Goal: Task Accomplishment & Management: Use online tool/utility

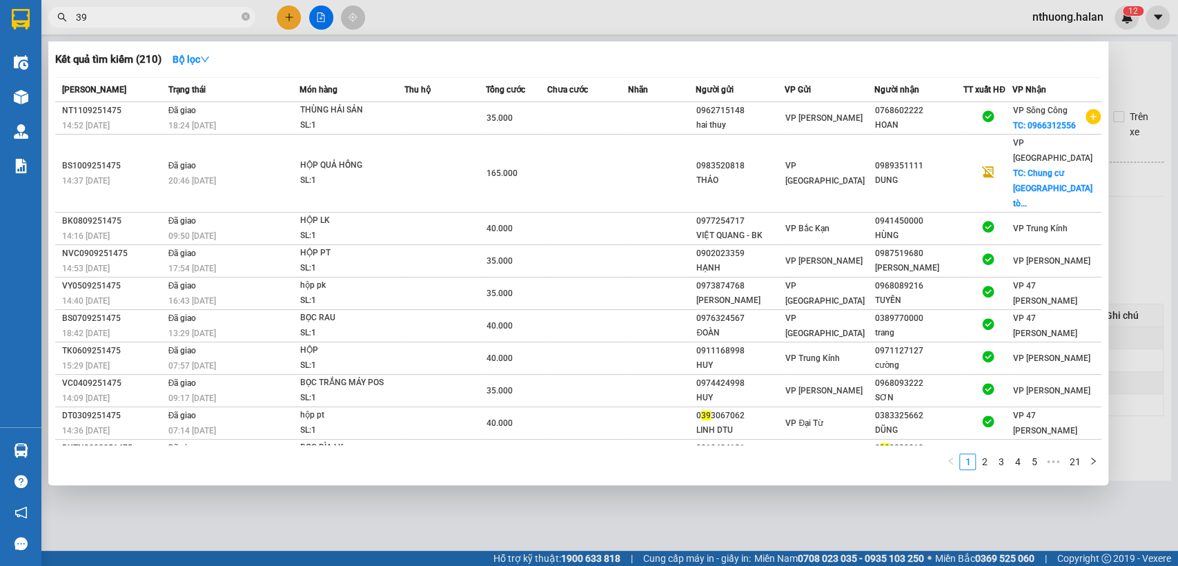
type input "3"
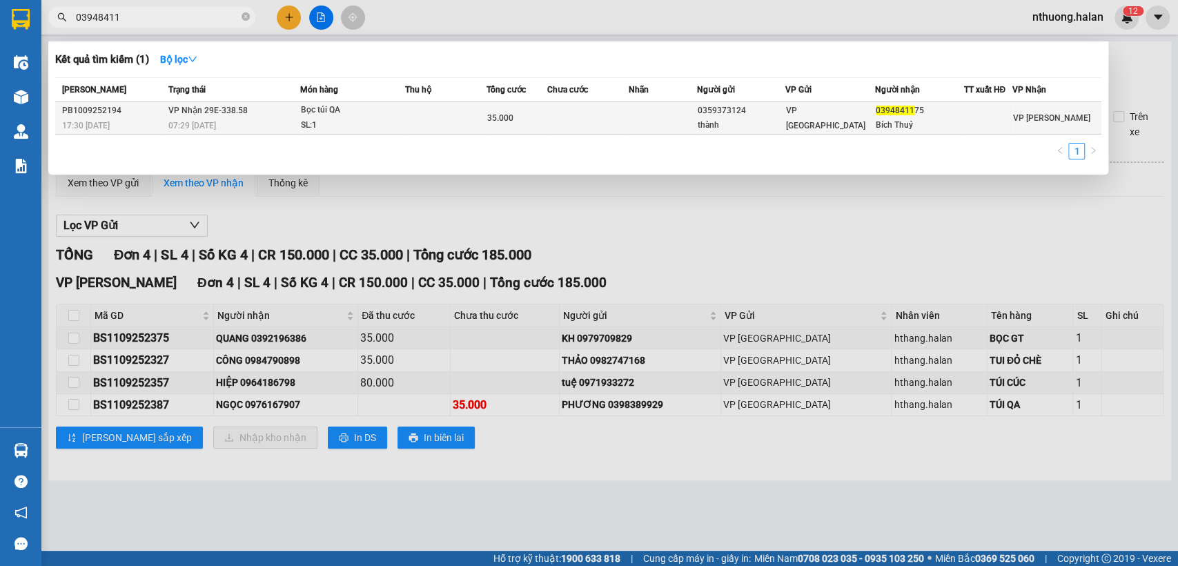
type input "03948411"
click at [381, 112] on div "Bọc túi QA" at bounding box center [353, 110] width 104 height 15
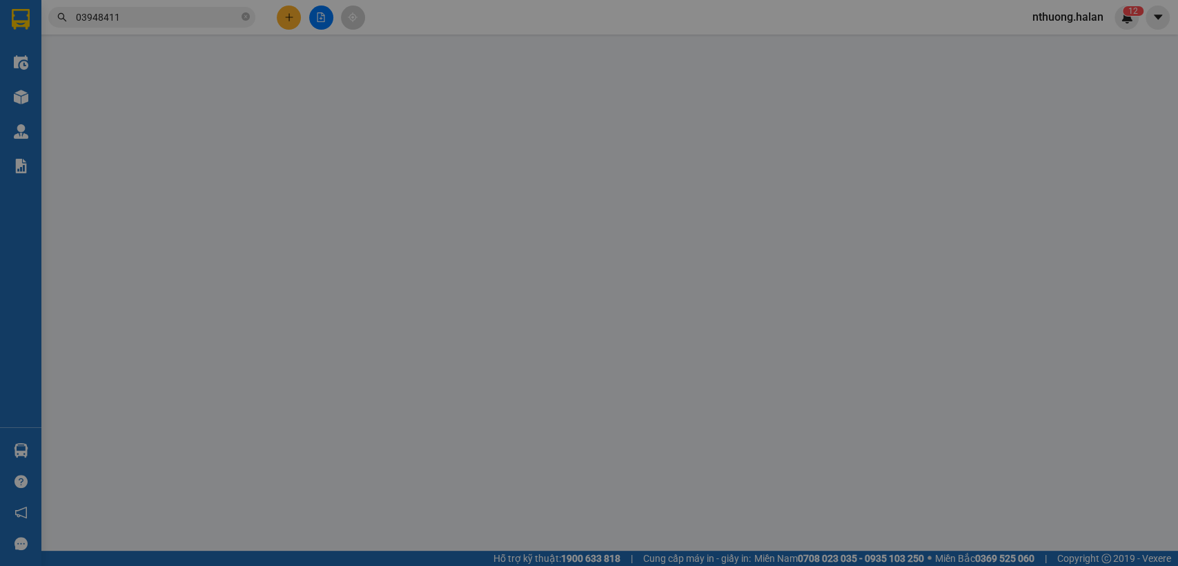
type input "0359373124"
type input "thành"
type input "0394841175"
type input "Bích Thuỷ"
type input "35.000"
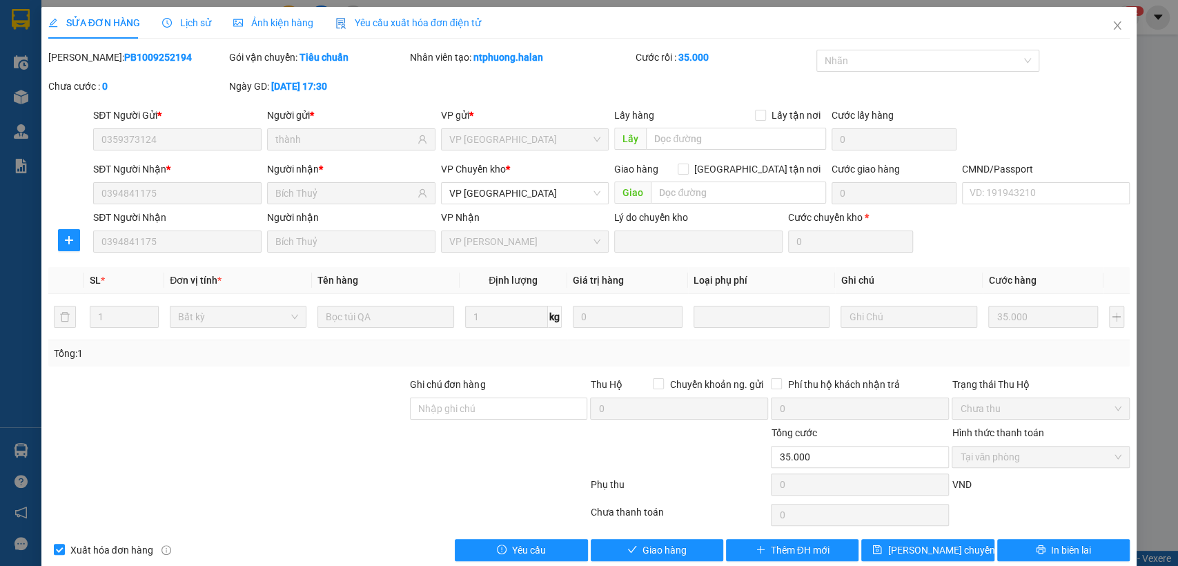
scroll to position [21, 0]
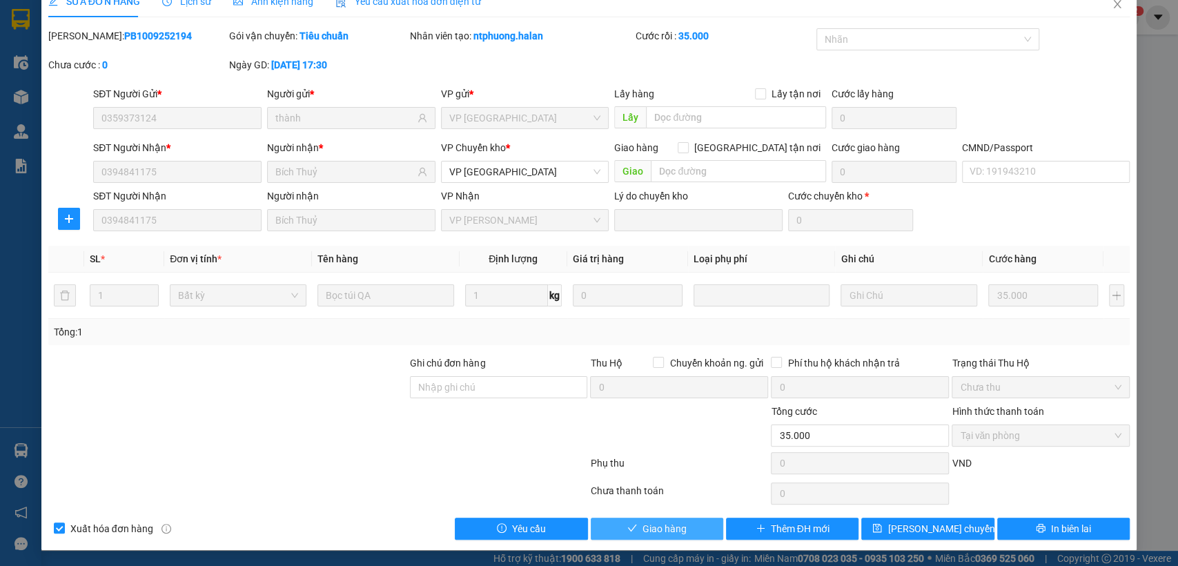
click at [681, 524] on button "Giao hàng" at bounding box center [657, 529] width 133 height 22
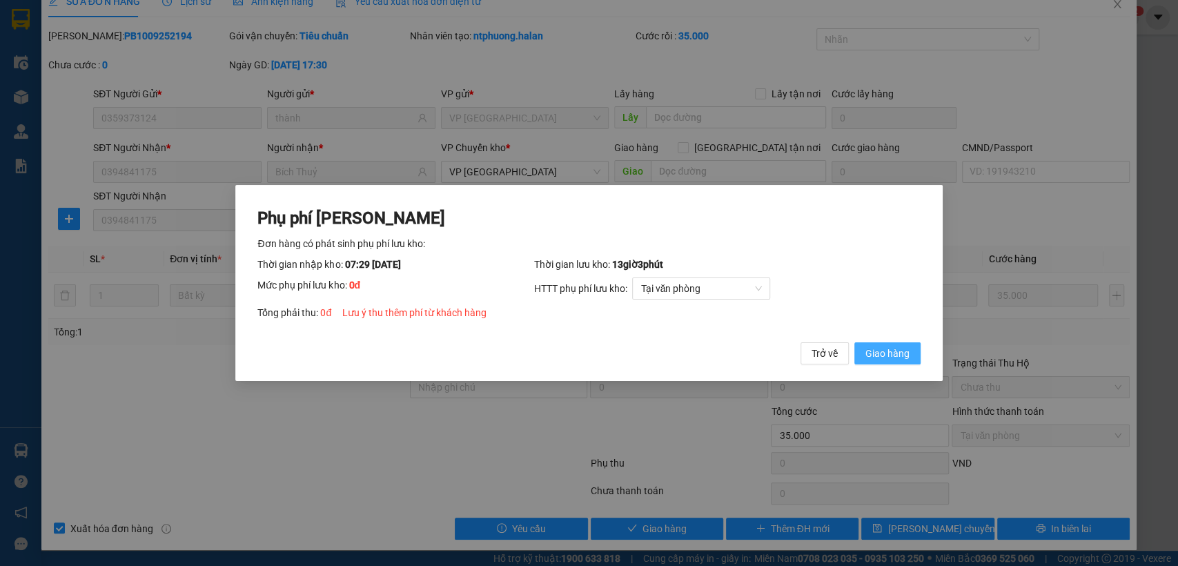
click at [884, 349] on span "Giao hàng" at bounding box center [888, 353] width 44 height 15
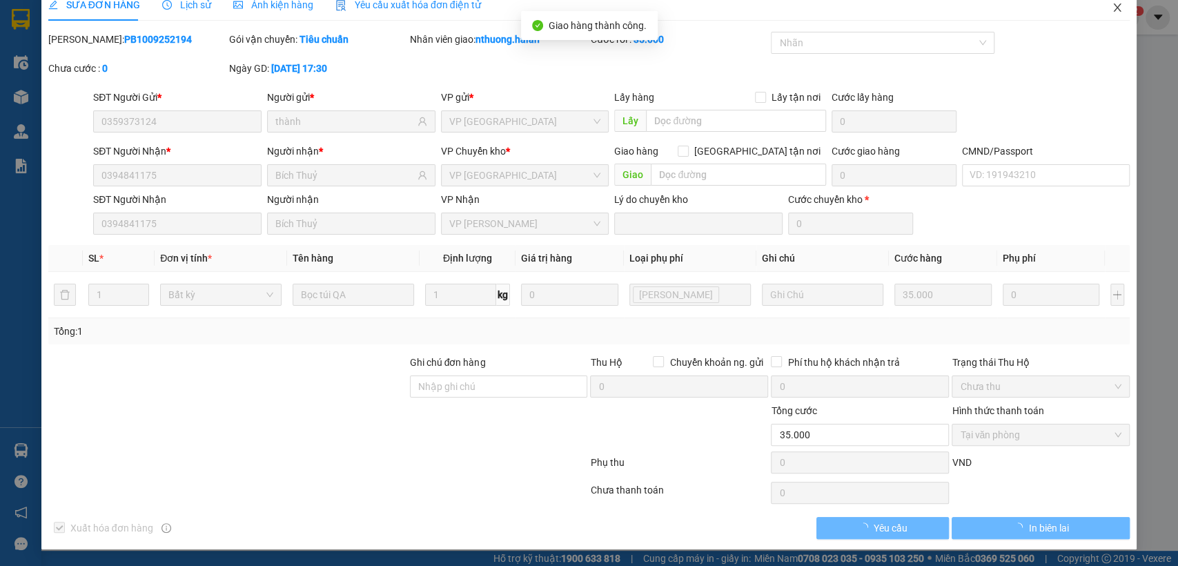
scroll to position [17, 0]
click at [1112, 8] on icon "close" at bounding box center [1117, 8] width 11 height 11
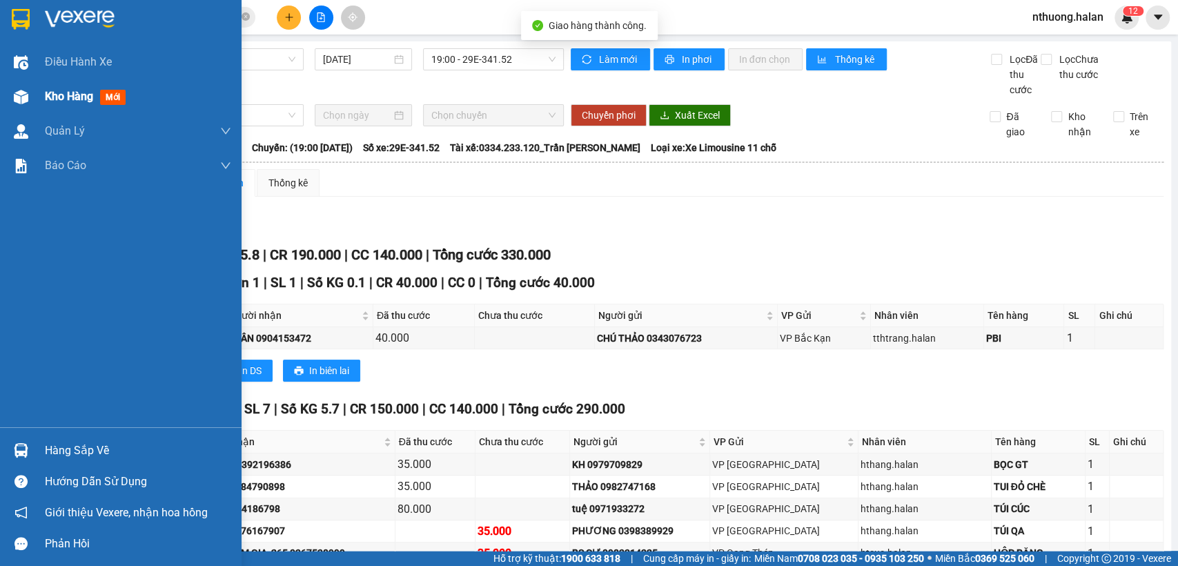
click at [52, 90] on span "Kho hàng" at bounding box center [69, 96] width 48 height 13
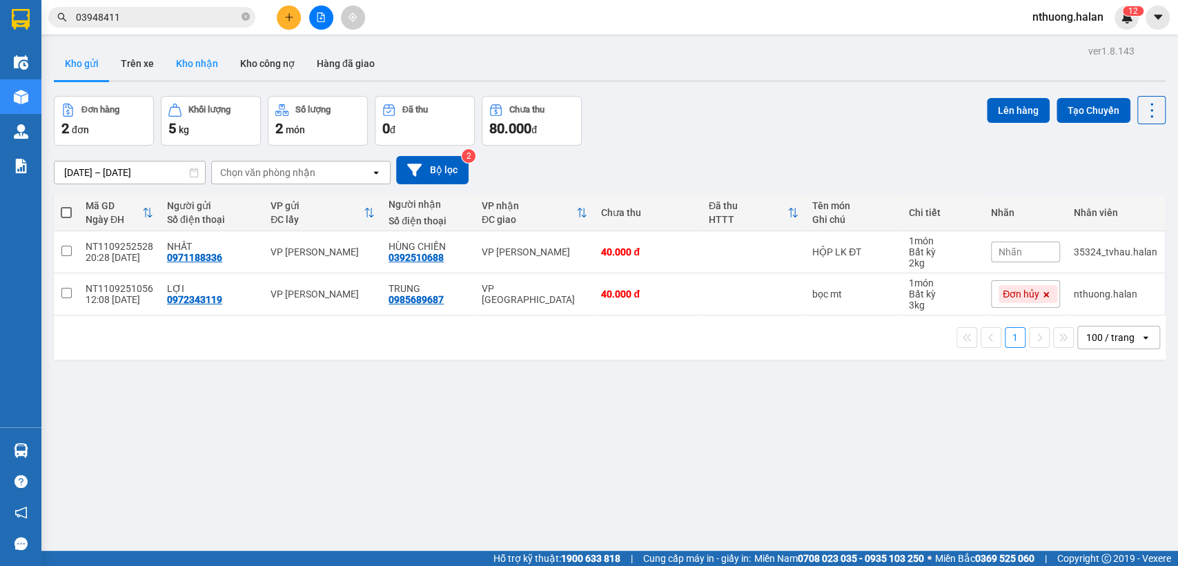
click at [209, 60] on button "Kho nhận" at bounding box center [197, 63] width 64 height 33
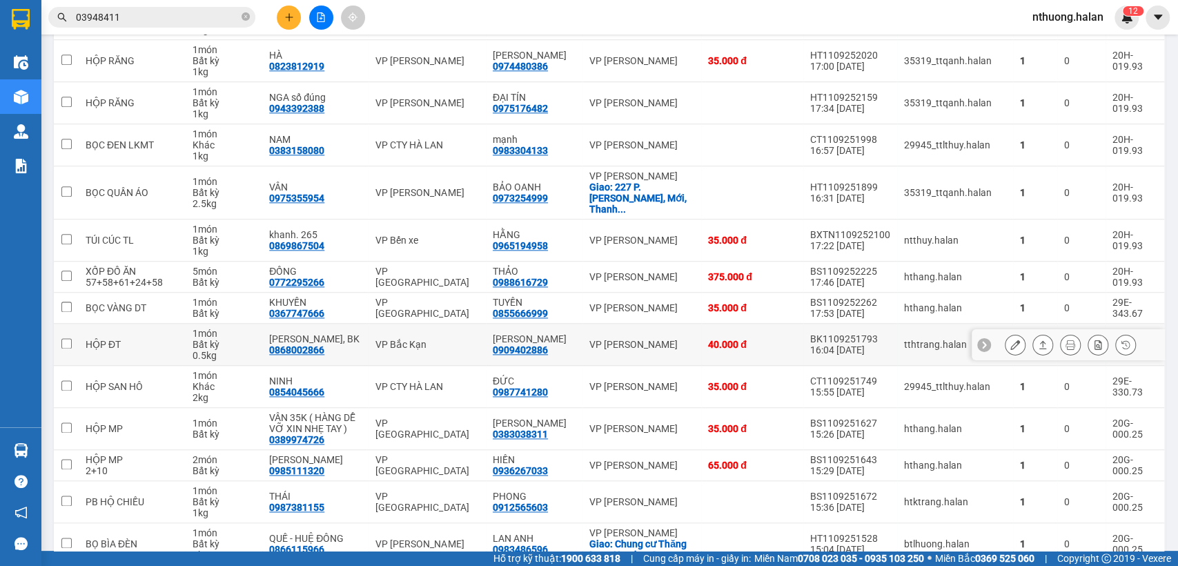
scroll to position [1227, 0]
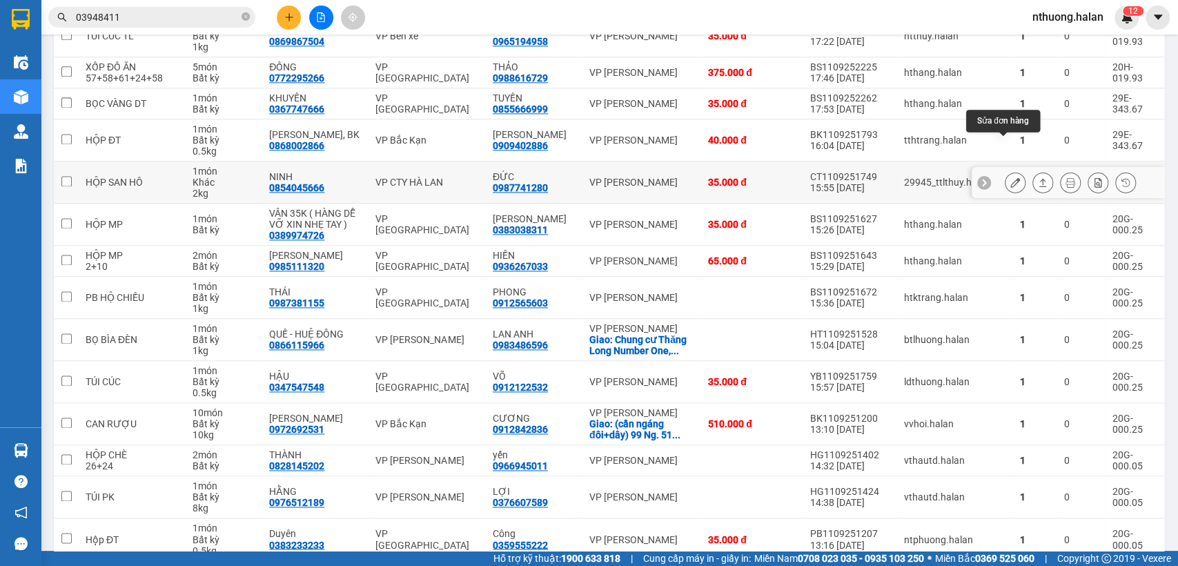
click at [1011, 177] on icon at bounding box center [1016, 182] width 10 height 10
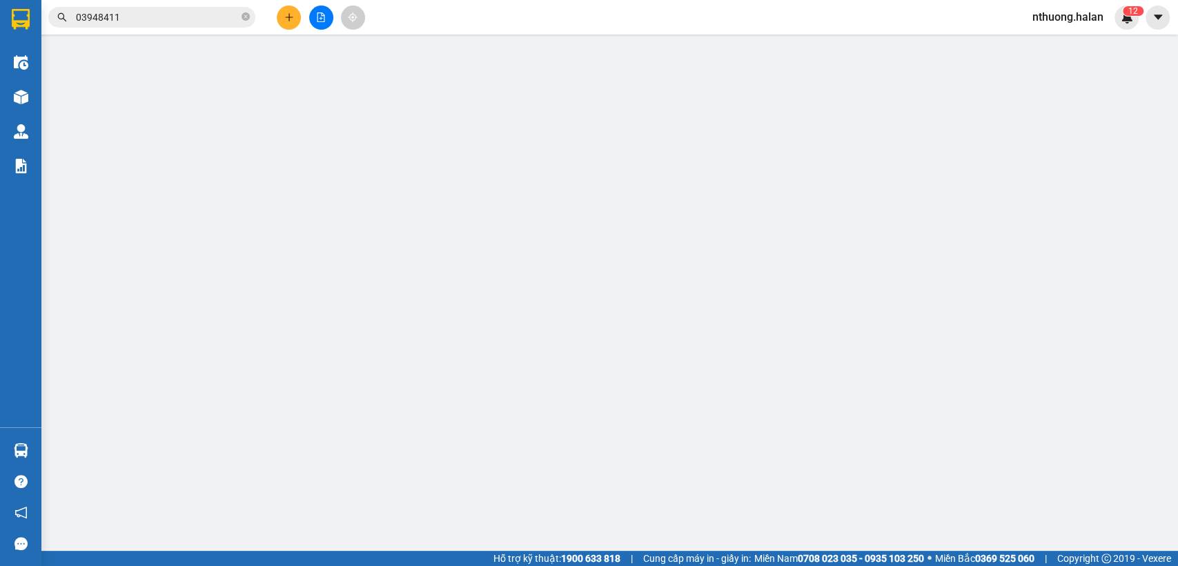
type input "0854045666"
type input "NINH"
type input "0987741280"
type input "ĐỨC"
type input "35.000"
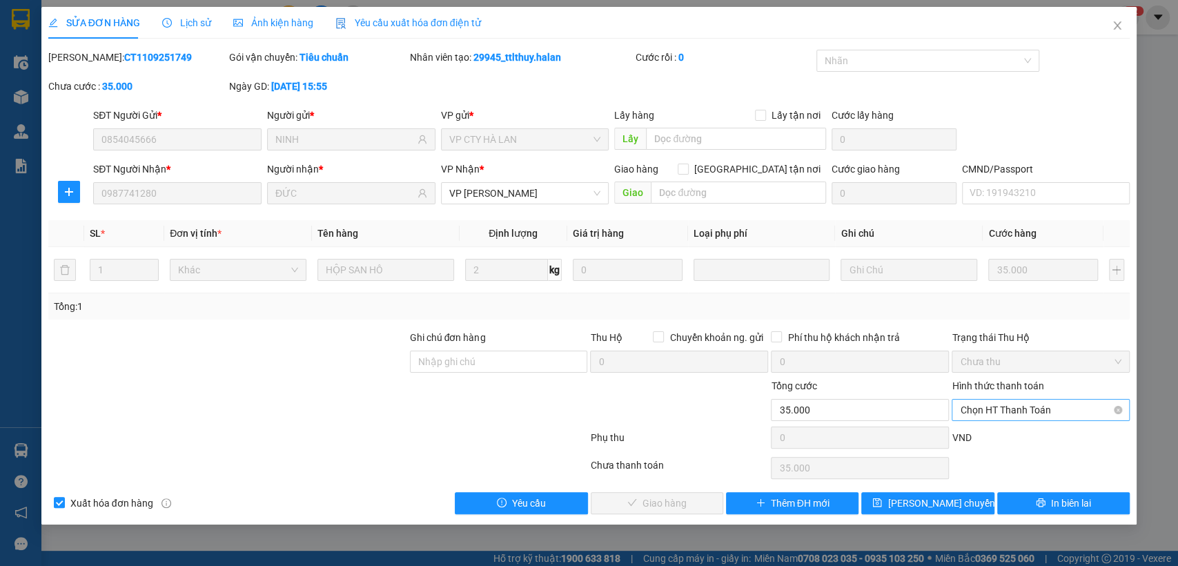
click at [1020, 405] on span "Chọn HT Thanh Toán" at bounding box center [1041, 410] width 162 height 21
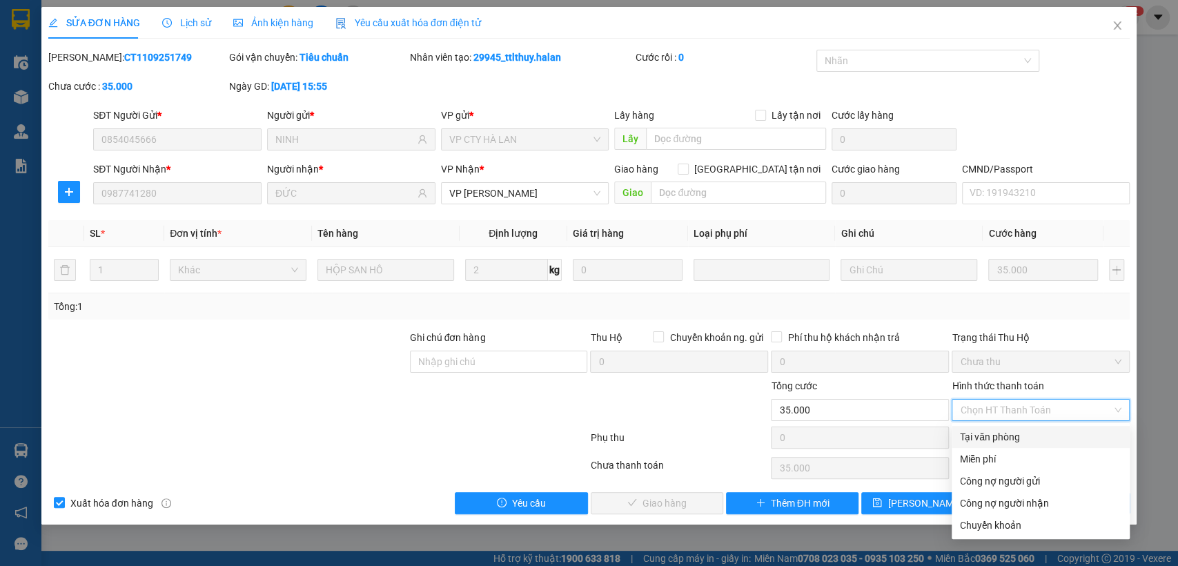
click at [1007, 435] on div "Tại văn phòng" at bounding box center [1041, 436] width 162 height 15
type input "0"
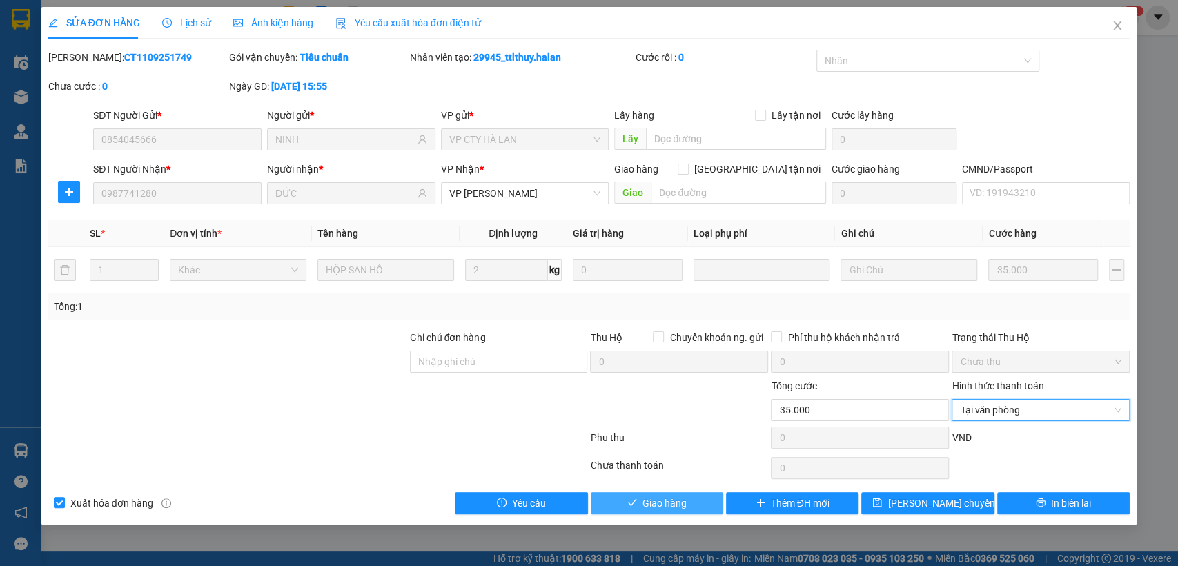
click at [640, 501] on button "Giao hàng" at bounding box center [657, 503] width 133 height 22
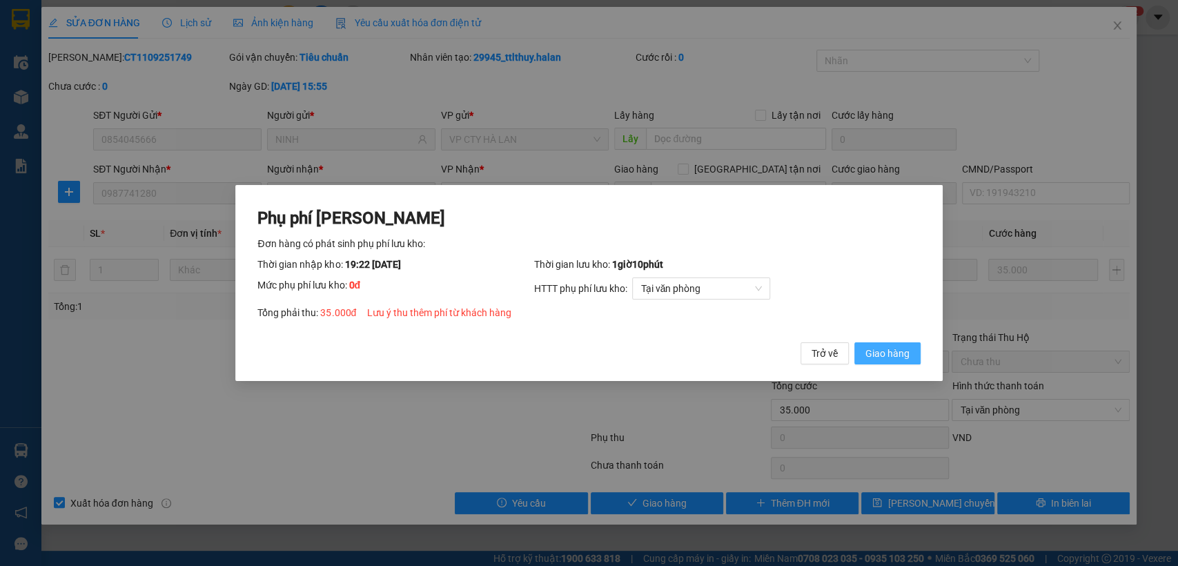
click at [891, 352] on span "Giao hàng" at bounding box center [888, 353] width 44 height 15
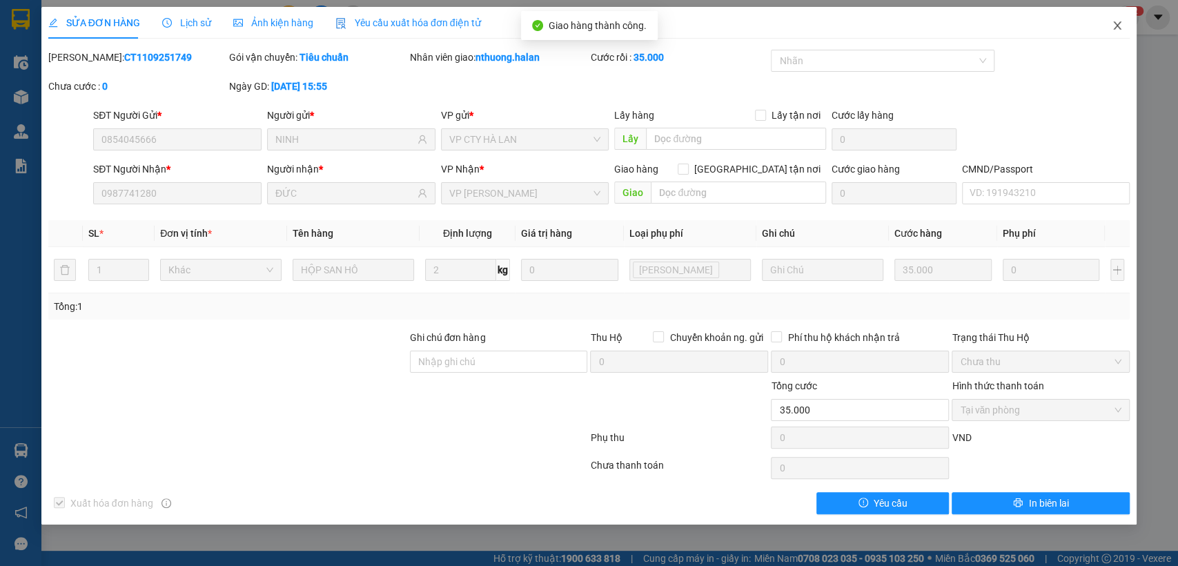
click at [1116, 21] on icon "close" at bounding box center [1117, 25] width 11 height 11
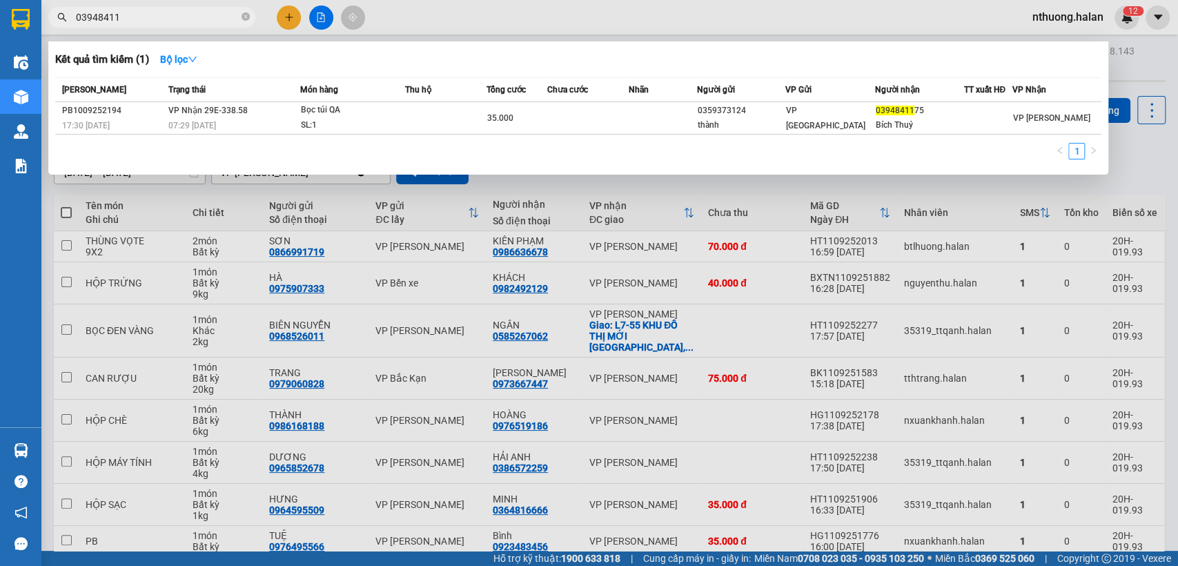
click at [184, 18] on input "03948411" at bounding box center [157, 17] width 163 height 15
click at [756, 190] on div at bounding box center [589, 283] width 1178 height 566
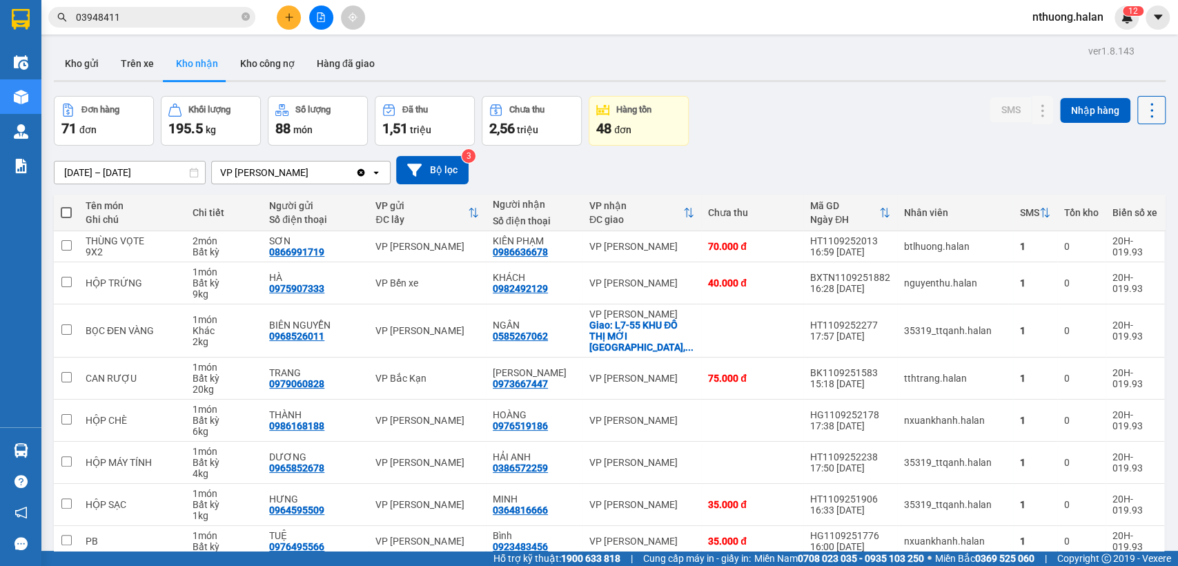
click at [1143, 114] on icon at bounding box center [1152, 110] width 19 height 19
click at [1117, 174] on span "Làm mới" at bounding box center [1120, 172] width 38 height 14
click at [77, 56] on button "Kho gửi" at bounding box center [82, 63] width 56 height 33
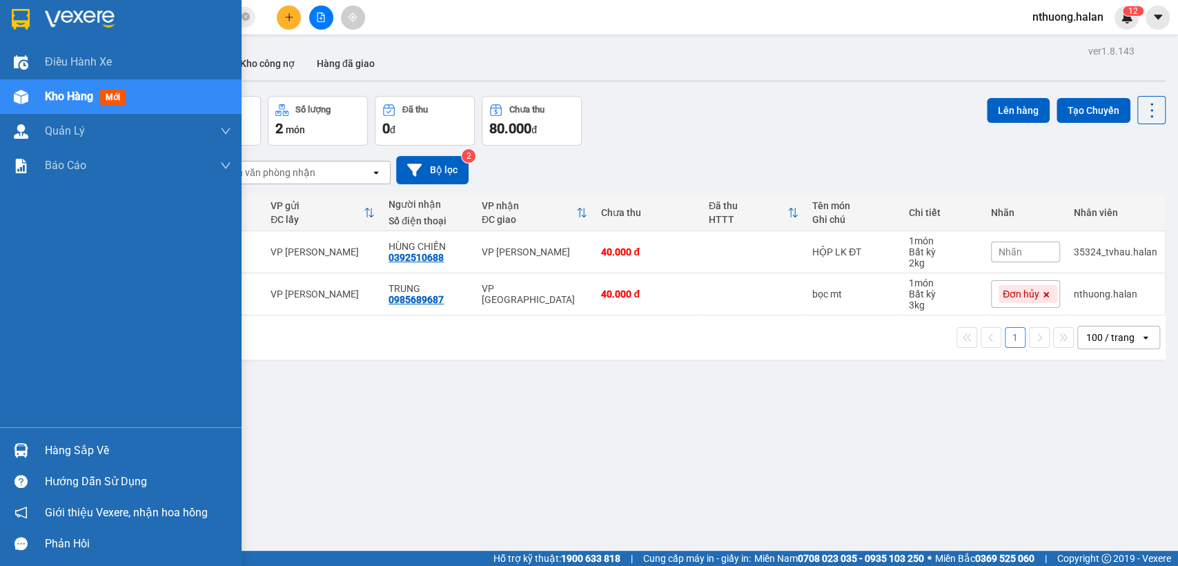
click at [61, 454] on div "Hàng sắp về" at bounding box center [138, 450] width 186 height 21
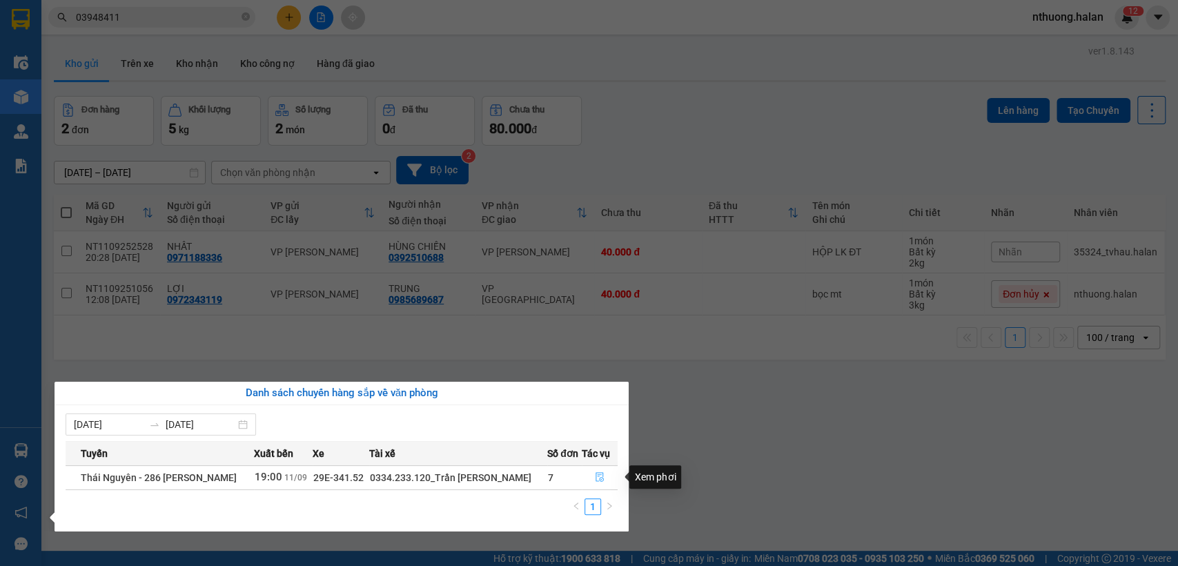
click at [596, 472] on icon "file-done" at bounding box center [600, 477] width 10 height 10
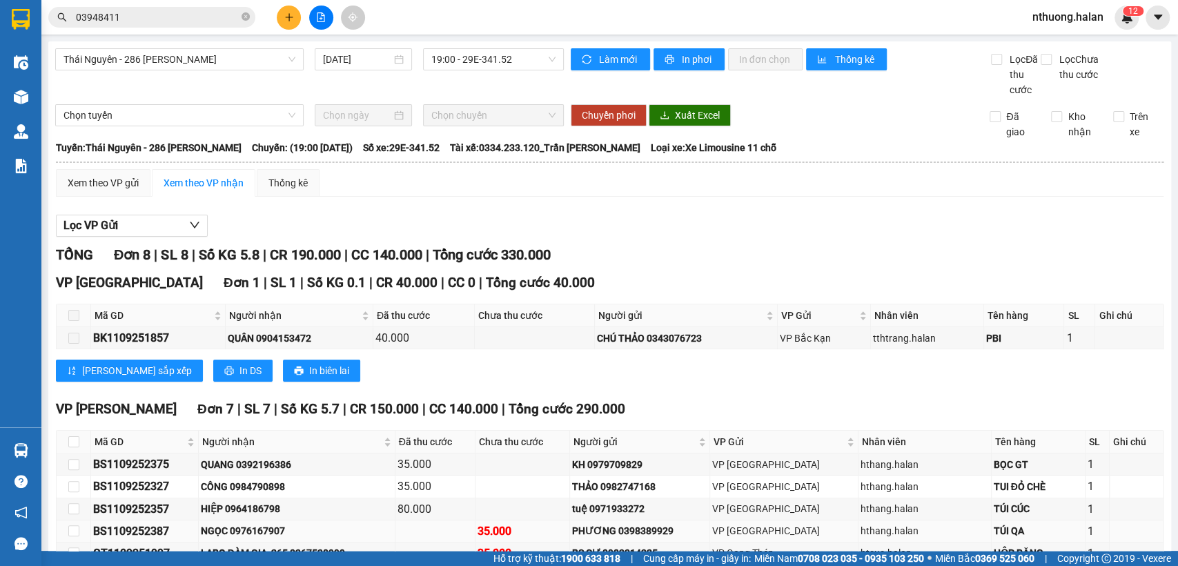
scroll to position [144, 0]
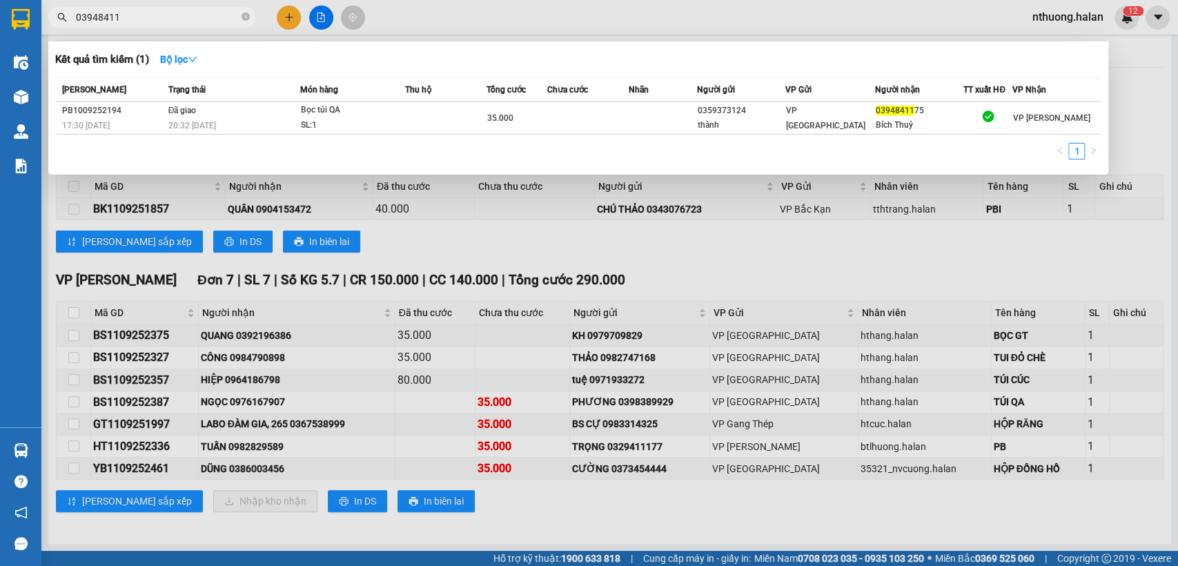
click at [213, 19] on input "03948411" at bounding box center [157, 17] width 163 height 15
type input "D"
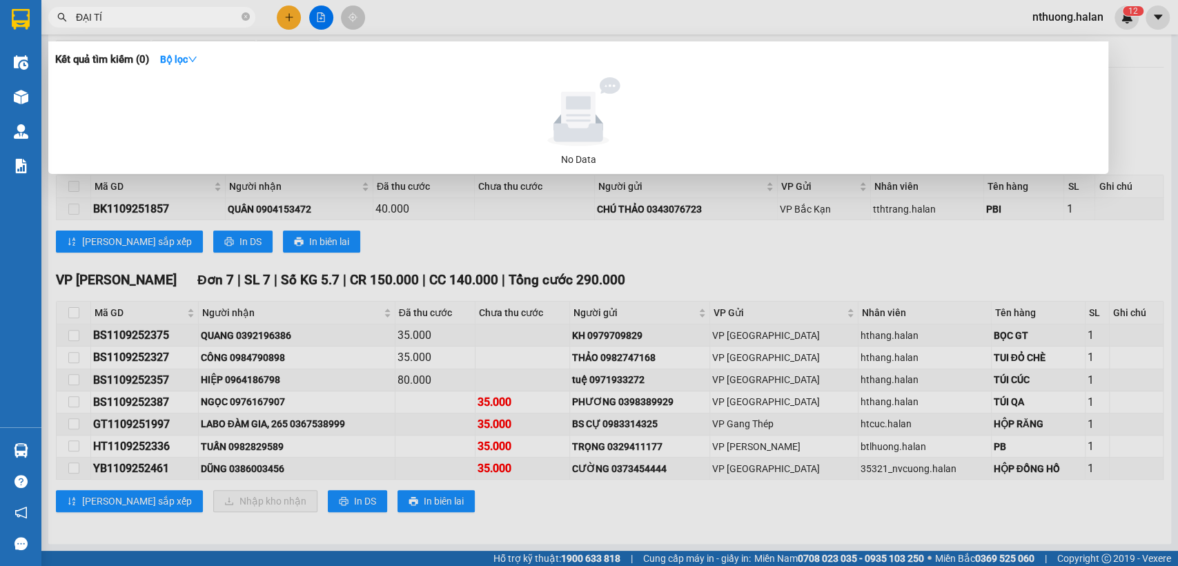
type input "ĐẠI TÍN"
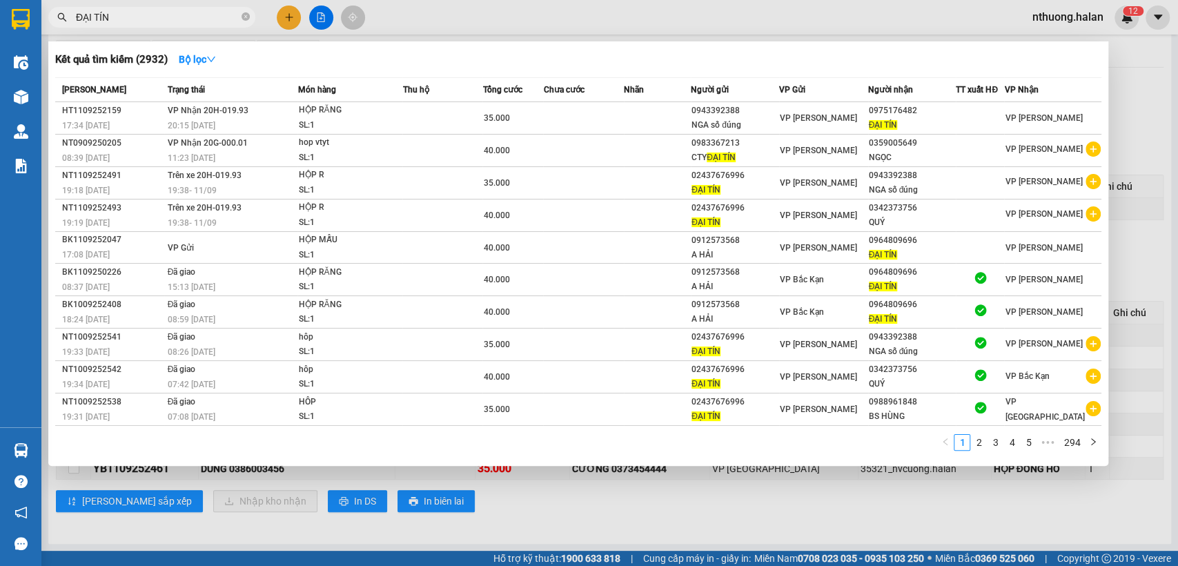
click at [144, 19] on input "ĐẠI TÍN" at bounding box center [157, 17] width 163 height 15
click at [144, 18] on input "ĐẠI TÍN" at bounding box center [157, 17] width 163 height 15
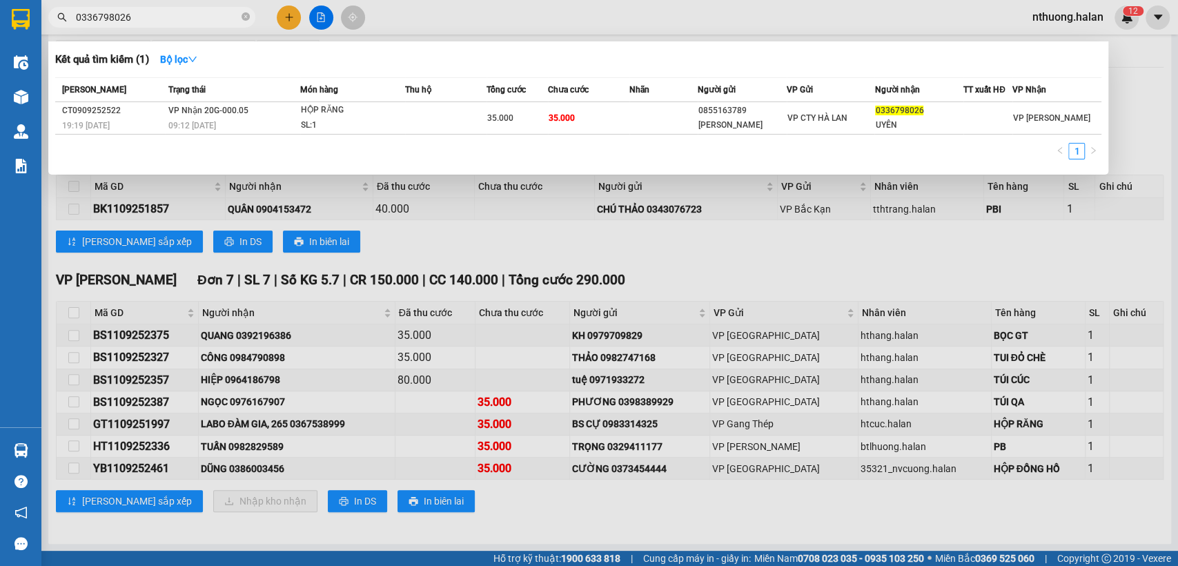
type input "0336798026"
click at [208, 22] on input "0336798026" at bounding box center [157, 17] width 163 height 15
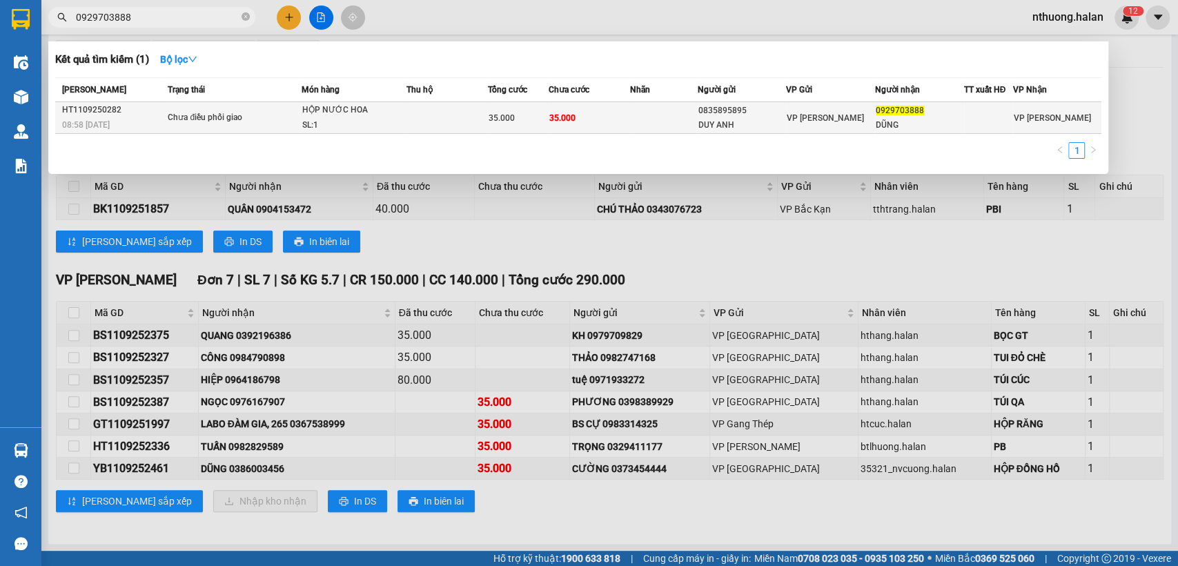
type input "0929703888"
click at [616, 111] on td "35.000" at bounding box center [589, 118] width 81 height 32
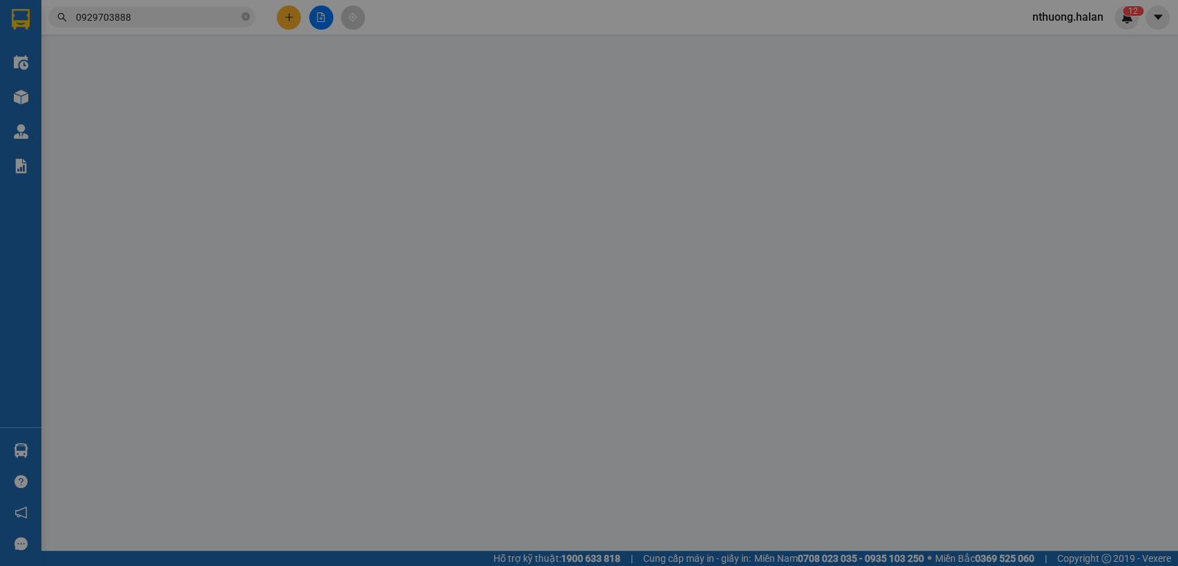
type input "0835895895"
type input "DUY ANH"
type input "0929703888"
type input "DŨNG"
type input "35.000"
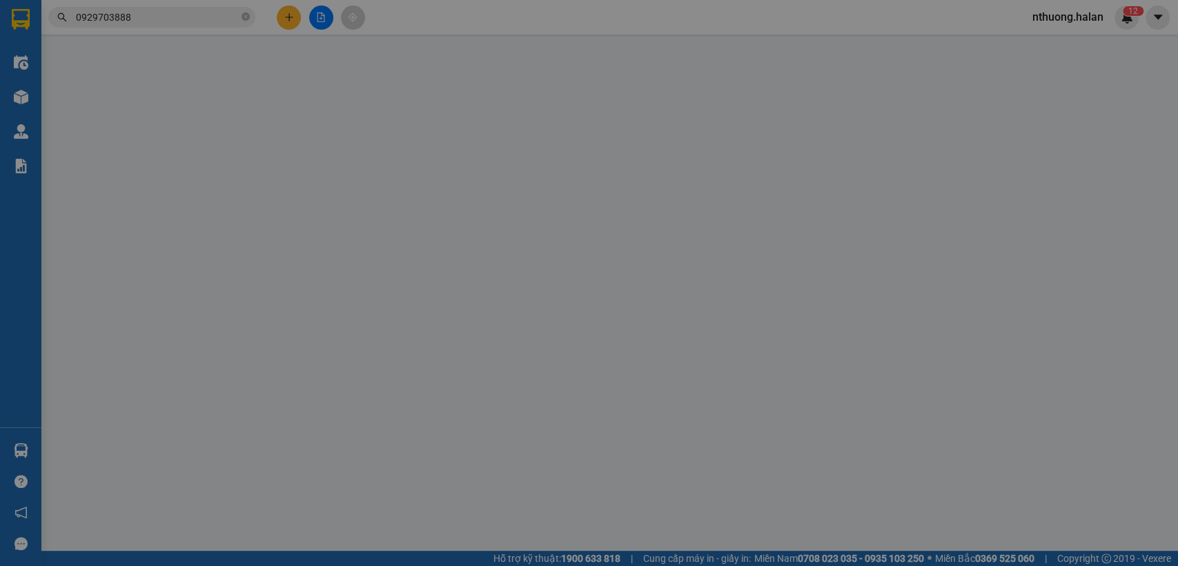
type input "35.000"
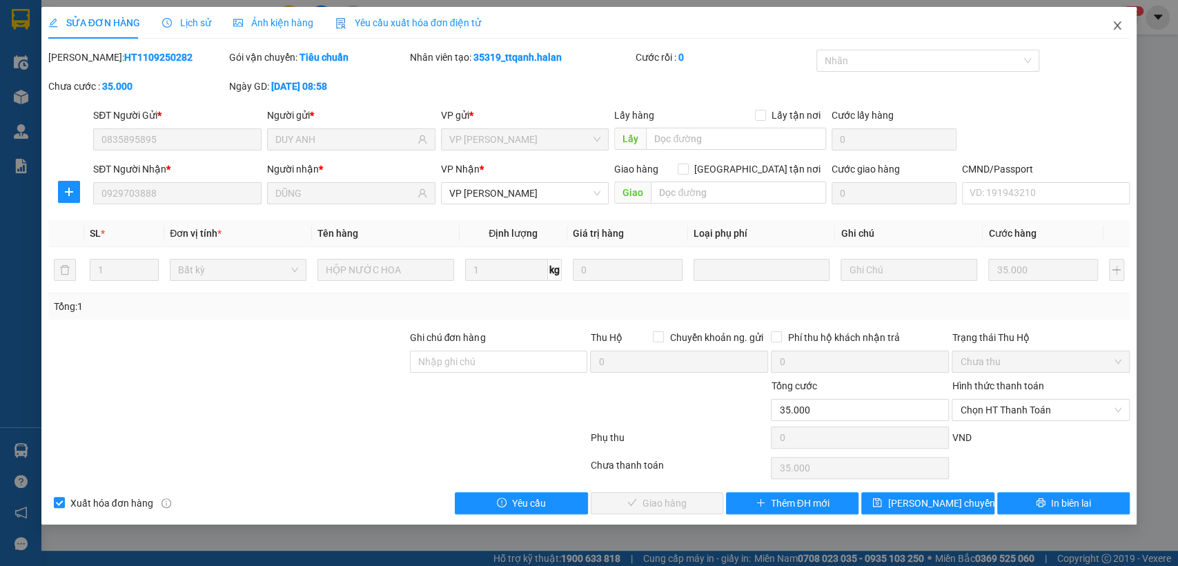
click at [1118, 21] on icon "close" at bounding box center [1117, 25] width 11 height 11
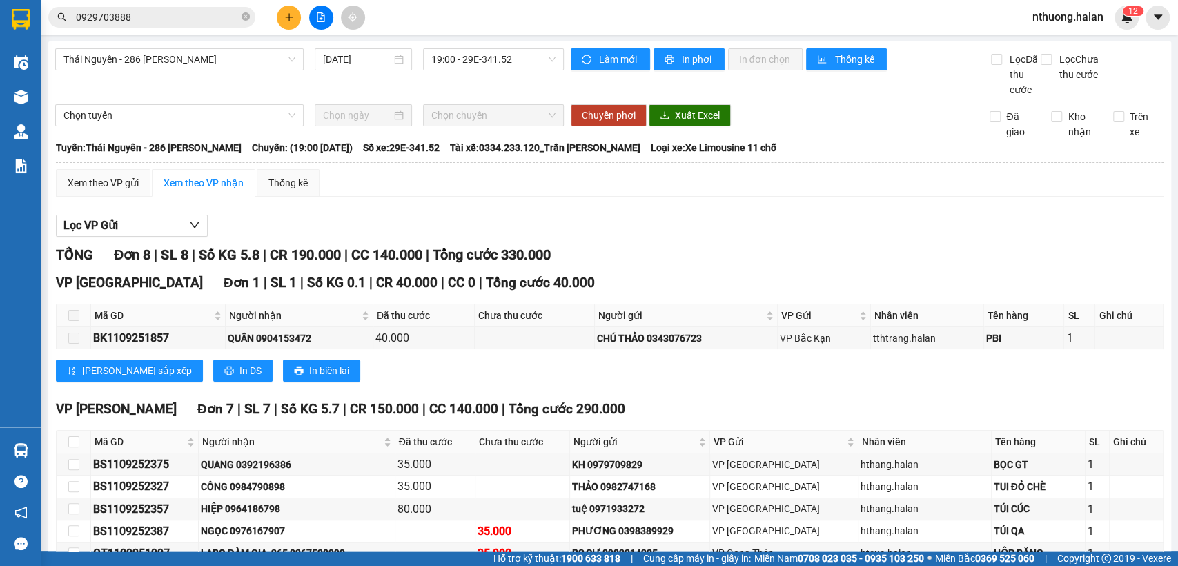
click at [195, 21] on input "0929703888" at bounding box center [157, 17] width 163 height 15
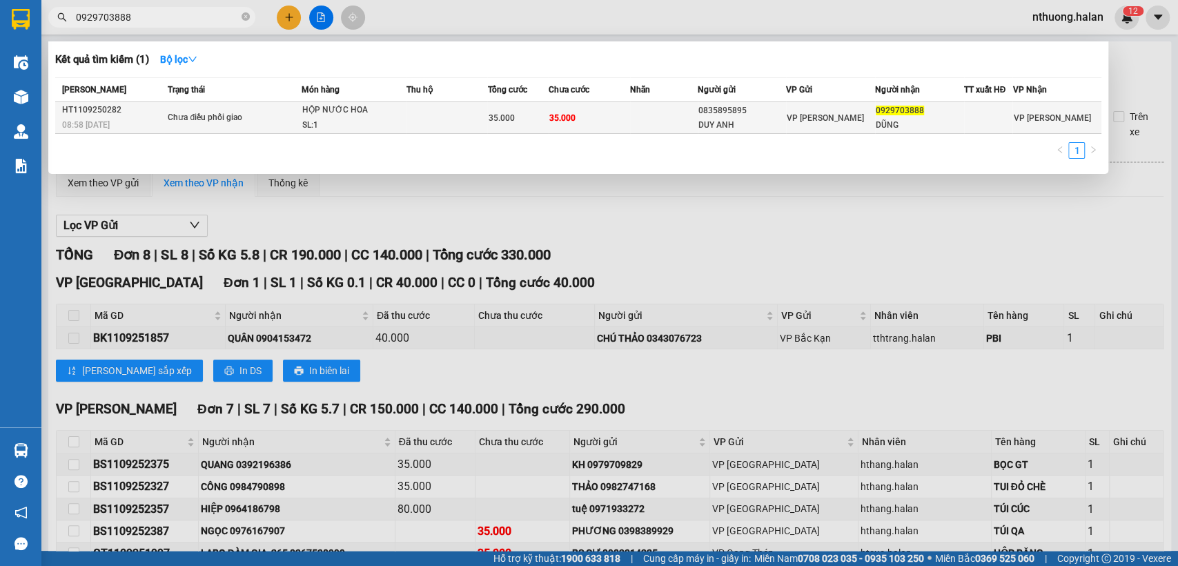
click at [470, 122] on td at bounding box center [447, 118] width 81 height 32
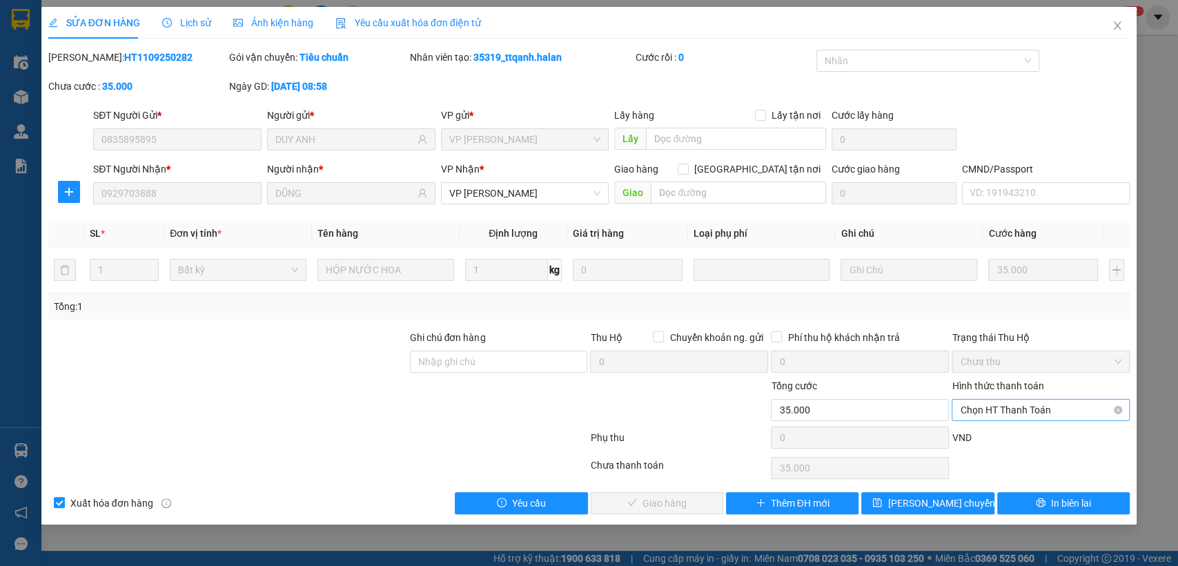
click at [1031, 406] on span "Chọn HT Thanh Toán" at bounding box center [1041, 410] width 162 height 21
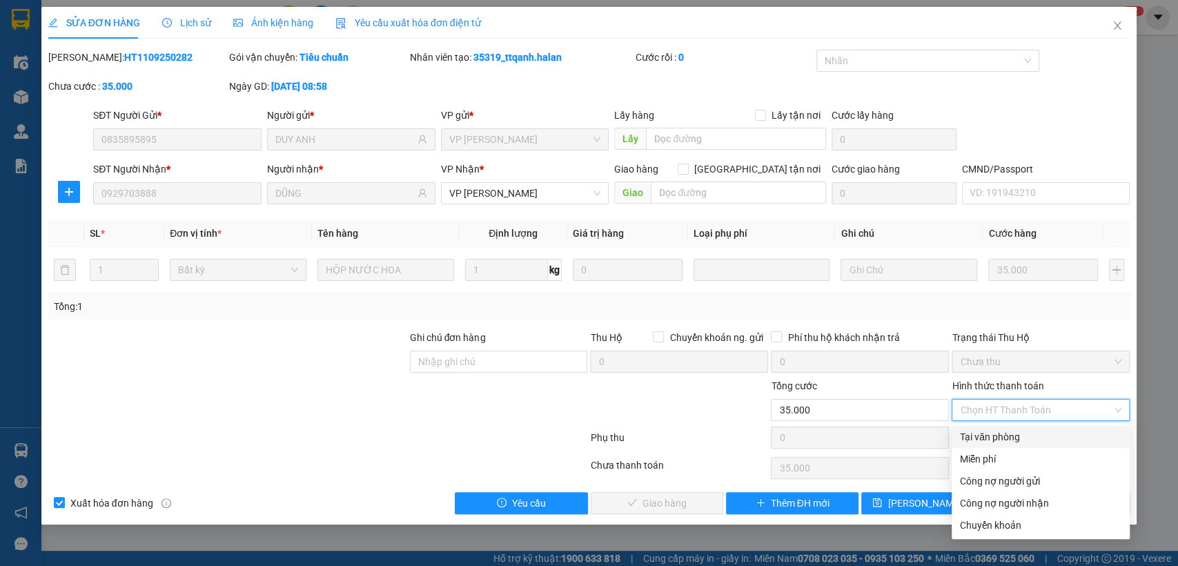
click at [993, 429] on div "Tại văn phòng" at bounding box center [1041, 436] width 162 height 15
type input "0"
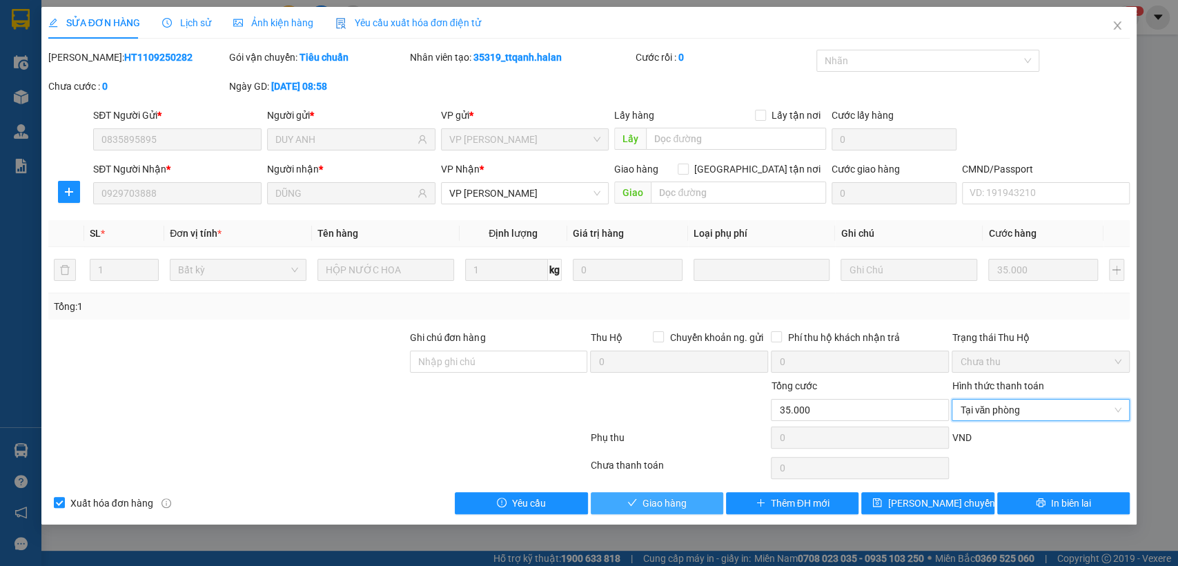
click at [646, 501] on span "Giao hàng" at bounding box center [665, 503] width 44 height 15
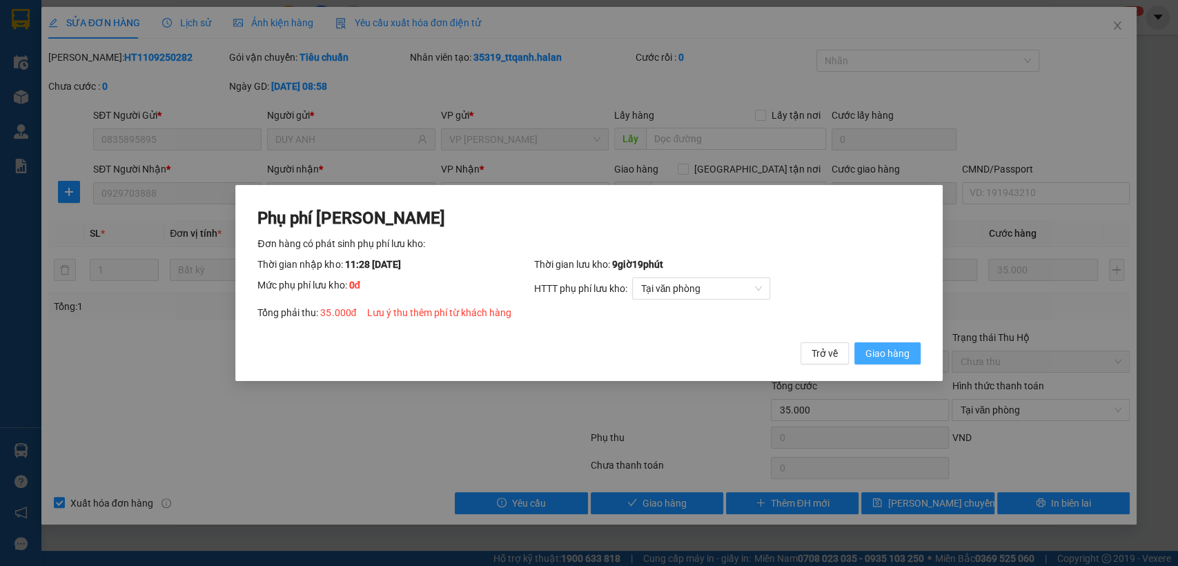
click at [889, 352] on span "Giao hàng" at bounding box center [888, 353] width 44 height 15
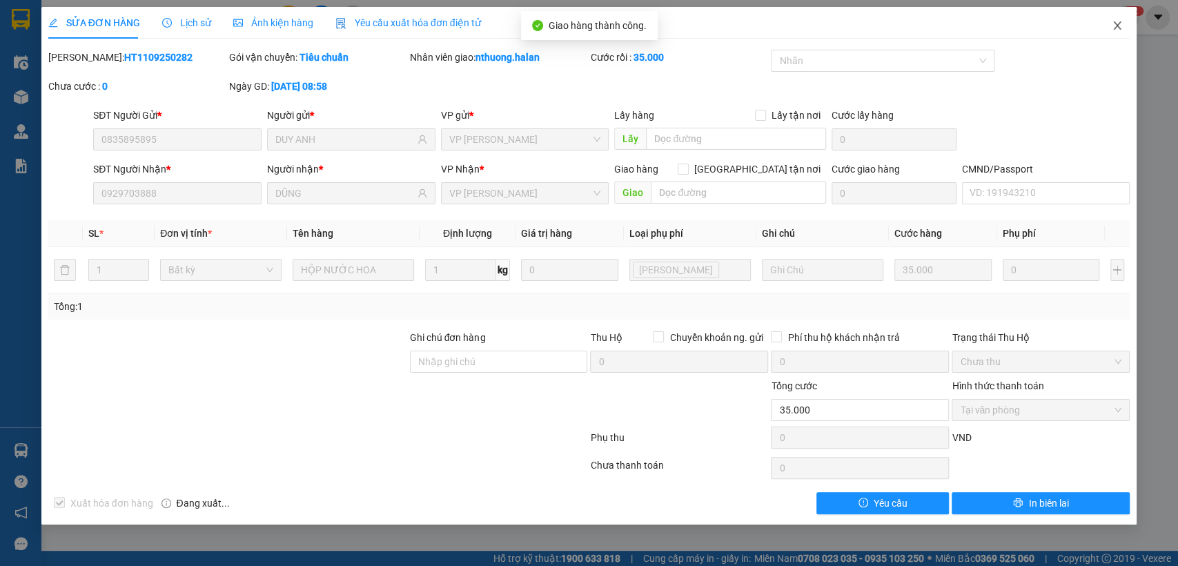
click at [1108, 22] on span "Close" at bounding box center [1117, 26] width 39 height 39
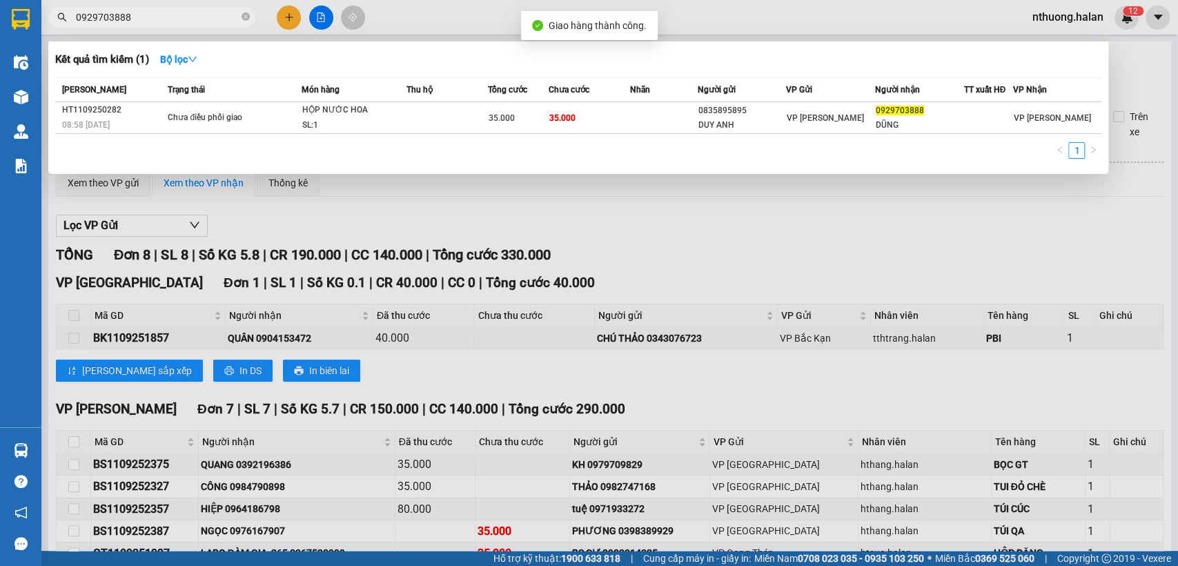
click at [193, 16] on input "0929703888" at bounding box center [157, 17] width 163 height 15
